Goal: Check status: Check status

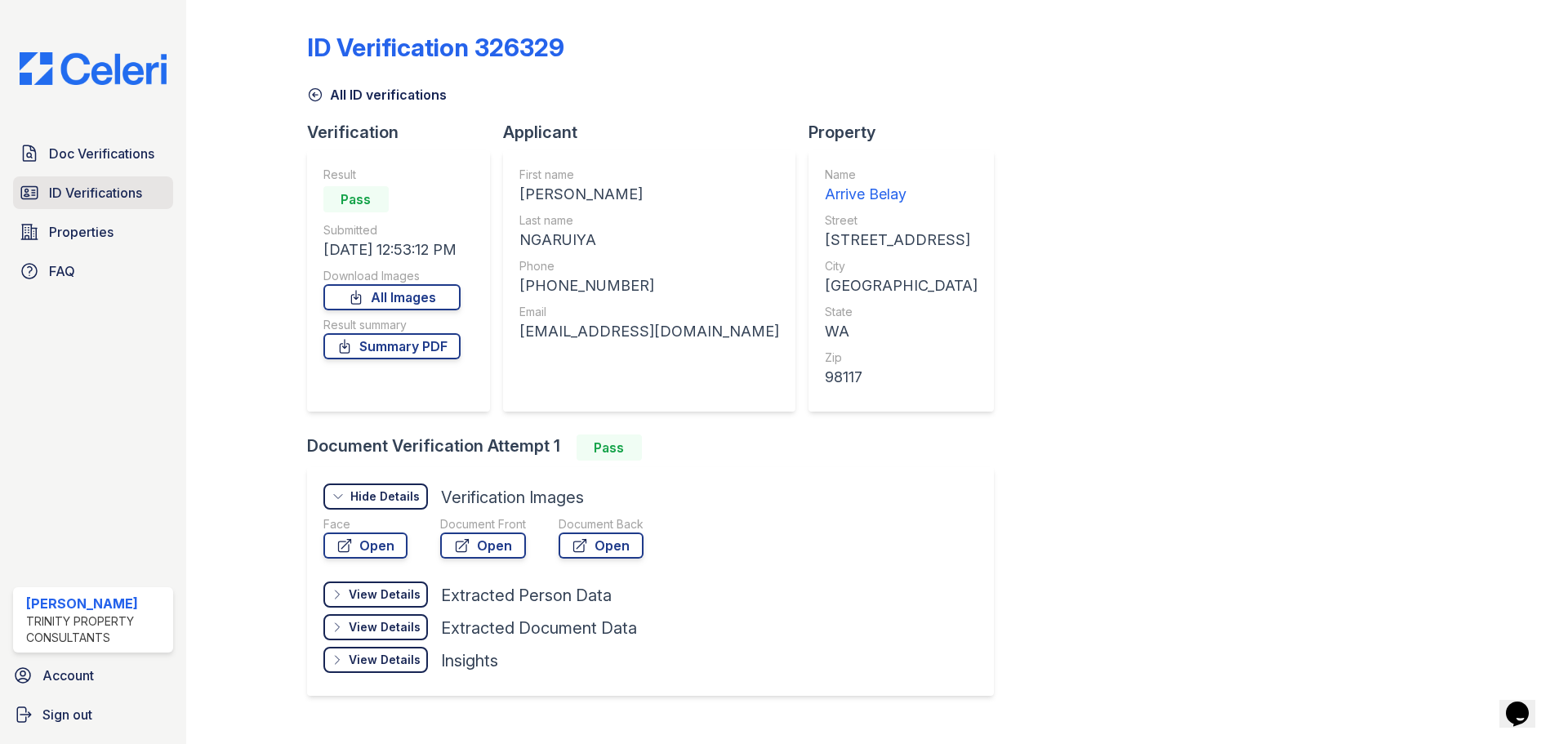
click at [141, 184] on span "ID Verifications" at bounding box center [96, 193] width 93 height 20
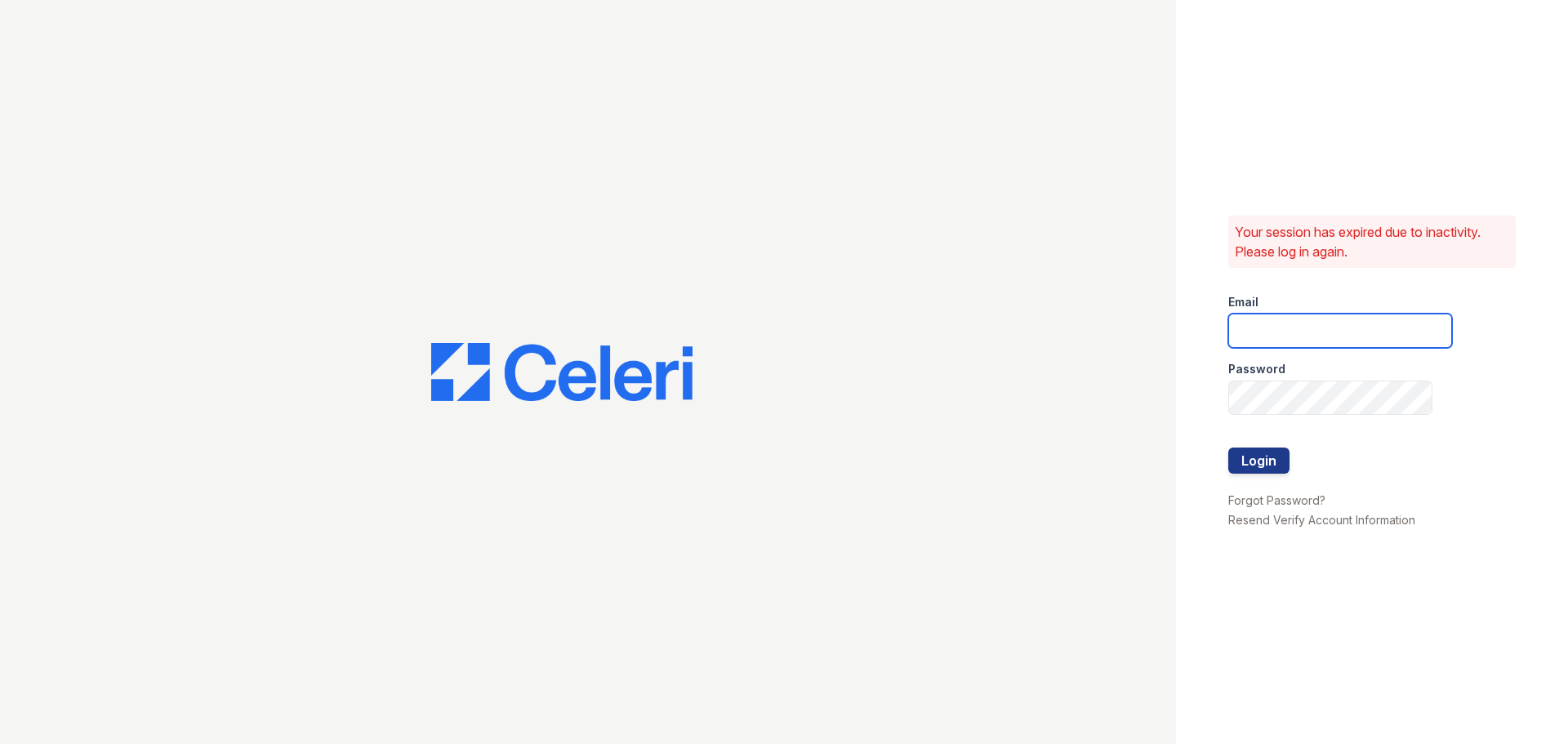
click at [1290, 316] on input "email" at bounding box center [1340, 331] width 224 height 34
type input "cferguson@trinity-pm.com"
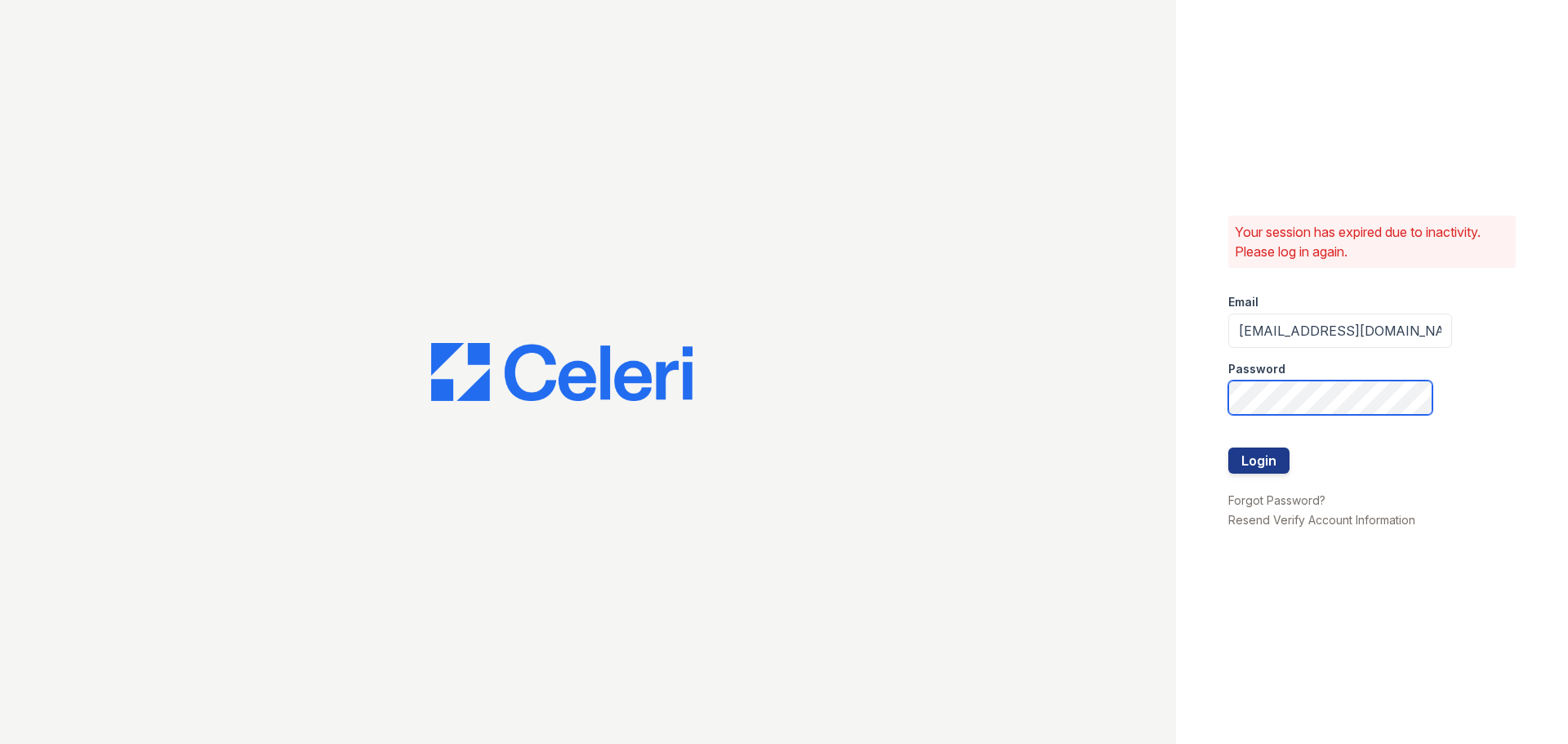
click at [1228, 447] on button "Login" at bounding box center [1259, 460] width 61 height 26
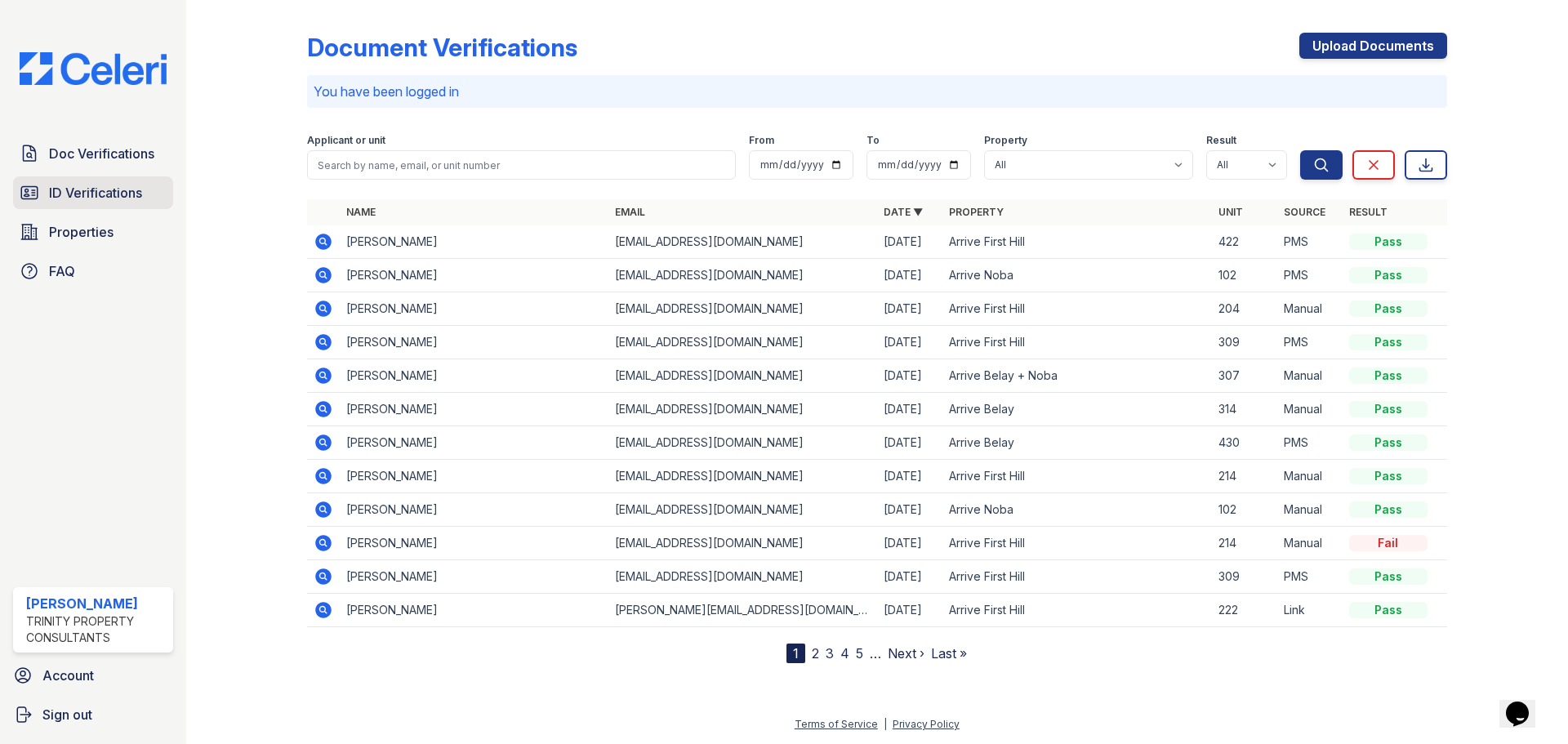
click at [118, 194] on span "ID Verifications" at bounding box center [96, 193] width 93 height 20
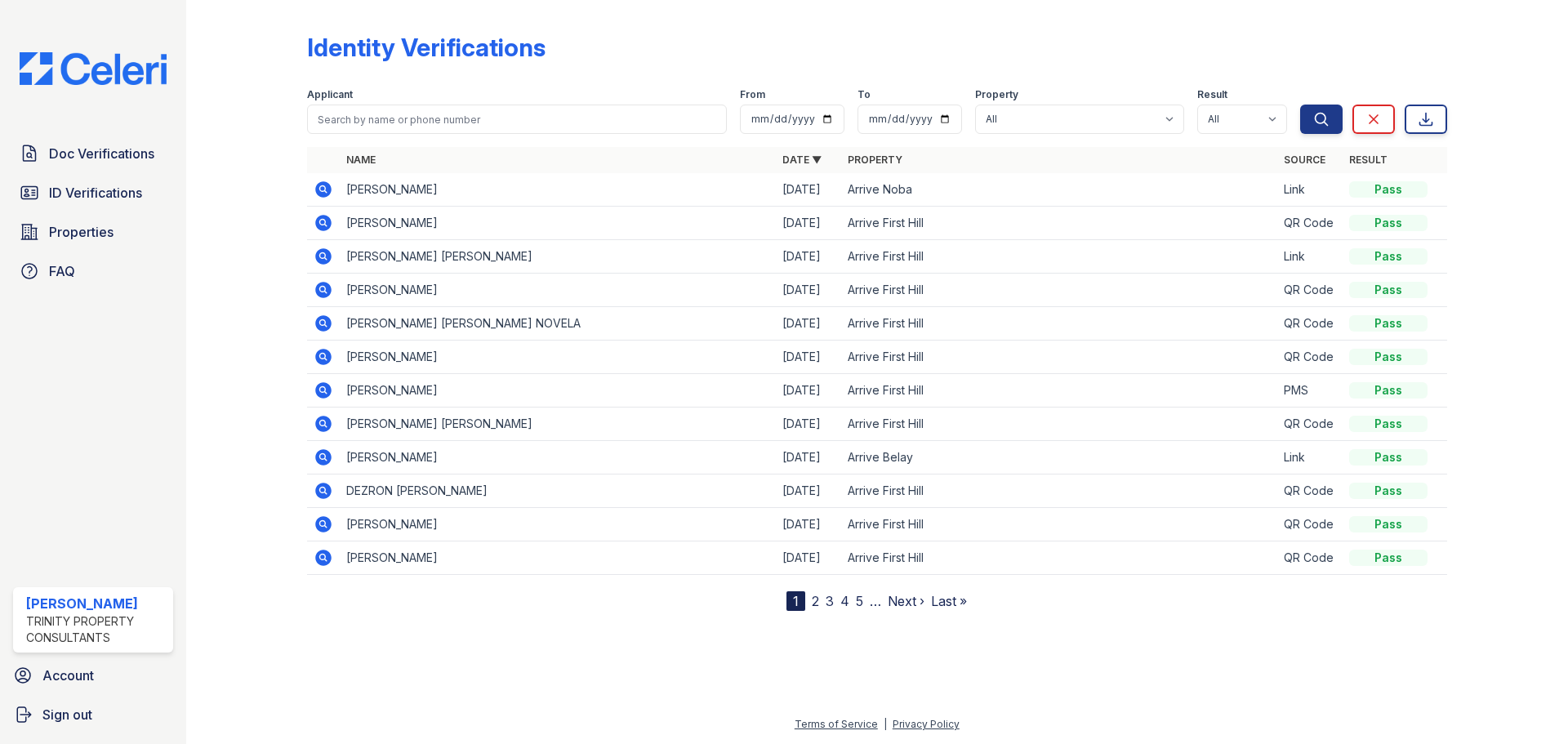
click at [318, 185] on icon at bounding box center [323, 190] width 16 height 16
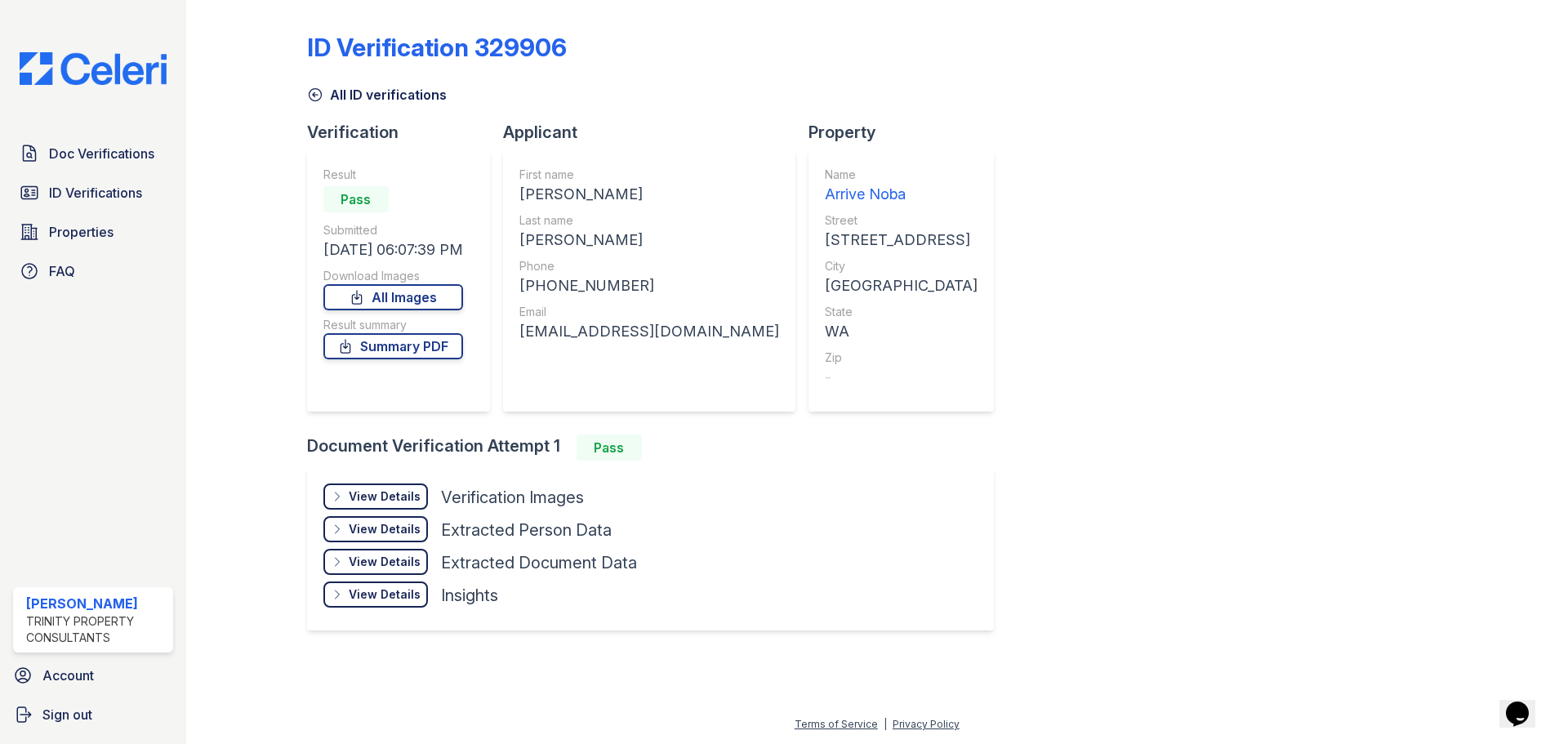
click at [364, 488] on div "View Details Details" at bounding box center [376, 496] width 104 height 26
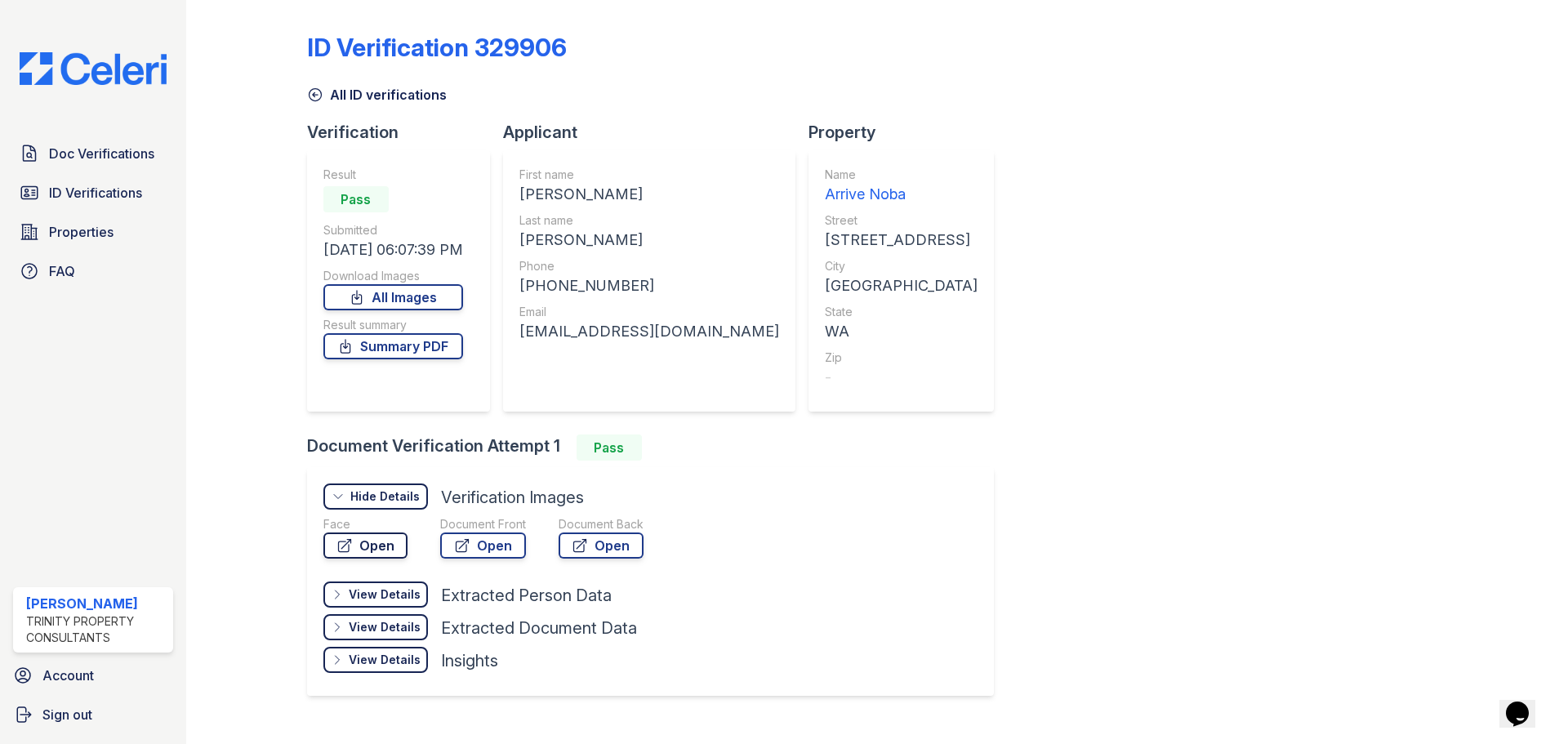
click at [364, 545] on link "Open" at bounding box center [366, 545] width 84 height 26
click at [491, 554] on link "Open" at bounding box center [483, 545] width 85 height 26
click at [385, 536] on link "Open" at bounding box center [366, 545] width 84 height 26
click at [376, 542] on link "Open" at bounding box center [366, 545] width 84 height 26
